Goal: Task Accomplishment & Management: Manage account settings

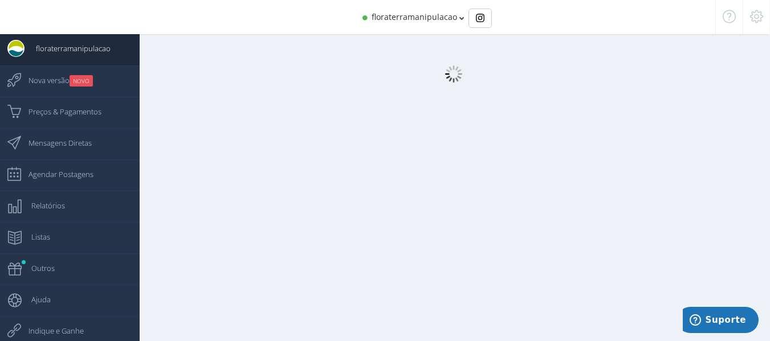
select select "[DEMOGRAPHIC_DATA]"
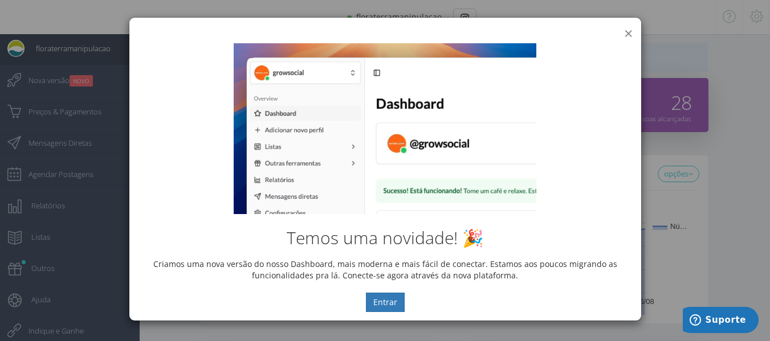
click at [628, 32] on button "×" at bounding box center [628, 33] width 9 height 15
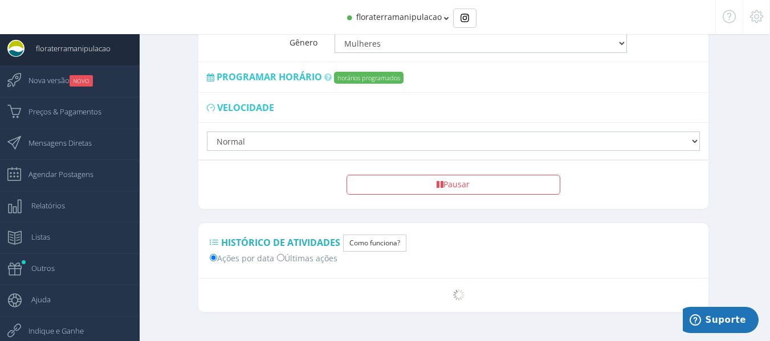
scroll to position [1009, 0]
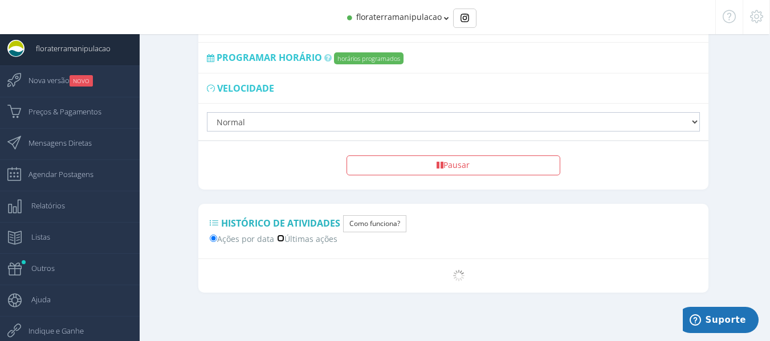
click at [282, 241] on input "Últimas ações" at bounding box center [280, 238] width 7 height 7
radio input "true"
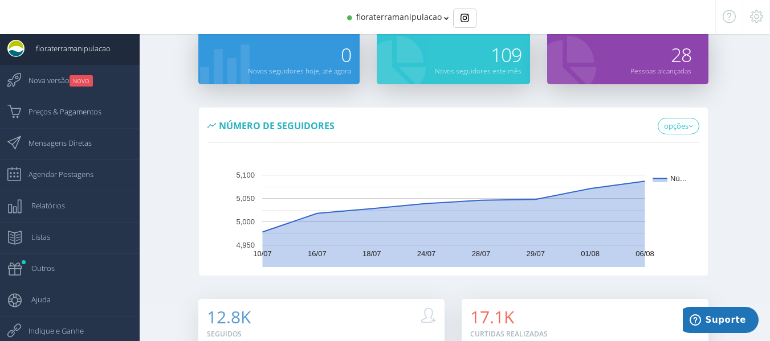
scroll to position [0, 0]
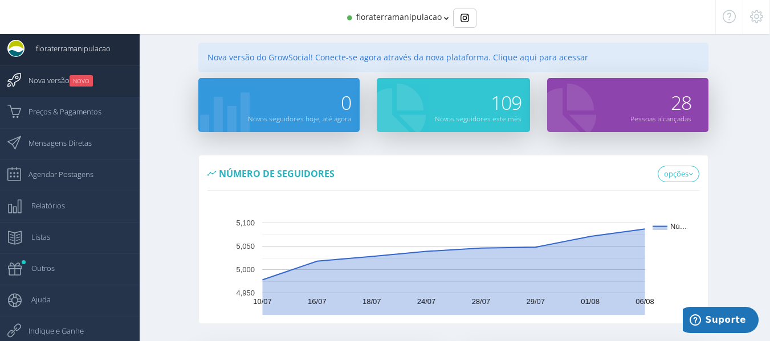
click at [89, 79] on small "NOVO" at bounding box center [81, 80] width 23 height 11
